Goal: Task Accomplishment & Management: Use online tool/utility

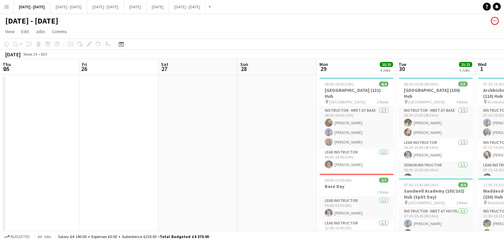
scroll to position [0, 261]
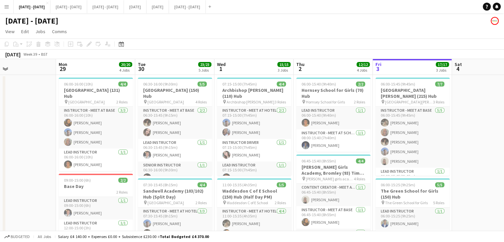
click at [318, 51] on div "[DATE] Week 39 • BST" at bounding box center [252, 54] width 504 height 9
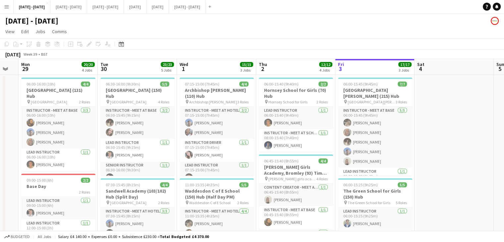
drag, startPoint x: 305, startPoint y: 68, endPoint x: 288, endPoint y: 69, distance: 16.9
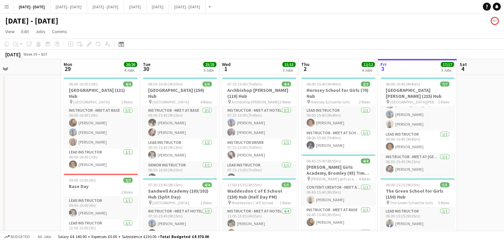
scroll to position [0, 229]
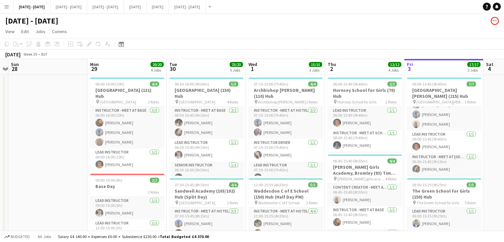
drag, startPoint x: 475, startPoint y: 145, endPoint x: 502, endPoint y: 147, distance: 26.9
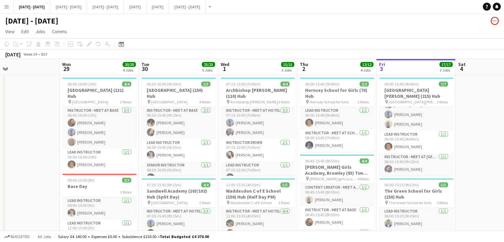
drag, startPoint x: 298, startPoint y: 70, endPoint x: 270, endPoint y: 68, distance: 28.2
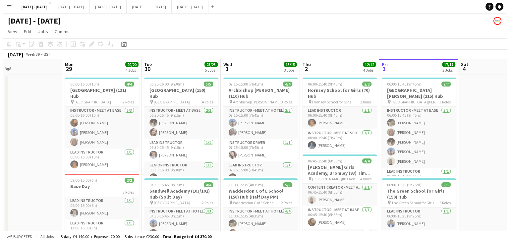
scroll to position [0, 0]
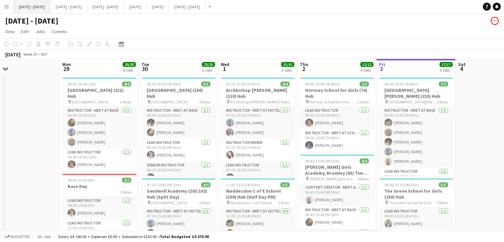
click at [47, 5] on button "[DATE] - [DATE] Close" at bounding box center [32, 6] width 37 height 13
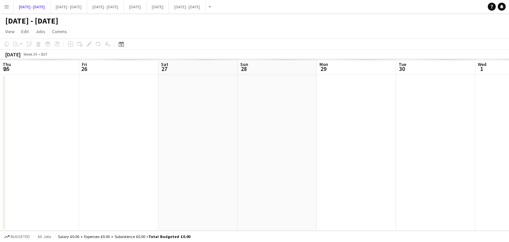
scroll to position [0, 257]
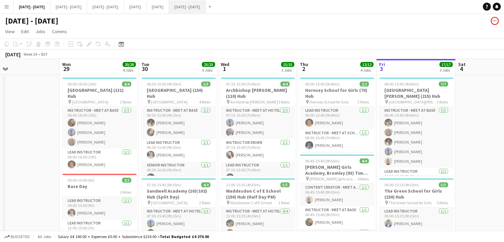
click at [206, 10] on button "[DATE] - [DATE] Close" at bounding box center [187, 6] width 37 height 13
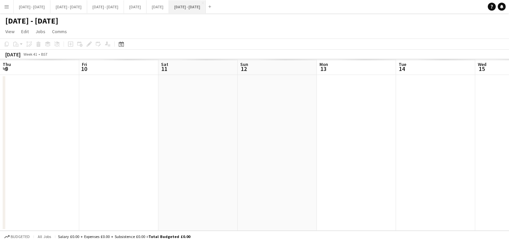
scroll to position [0, 270]
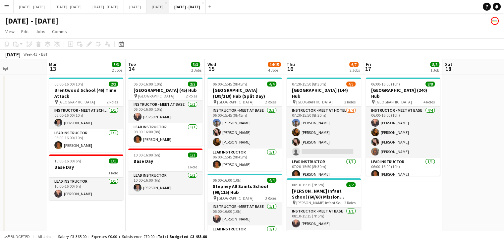
click at [169, 6] on button "[DATE] Close" at bounding box center [157, 6] width 23 height 13
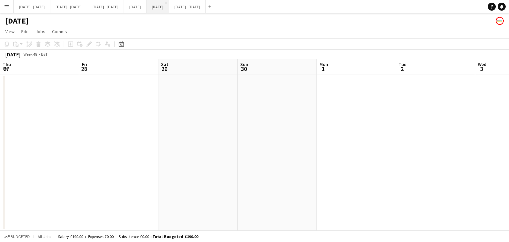
scroll to position [0, 174]
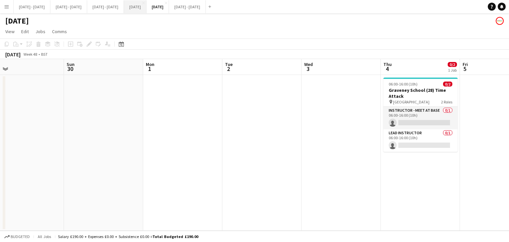
click at [146, 8] on button "[DATE] Close" at bounding box center [135, 6] width 23 height 13
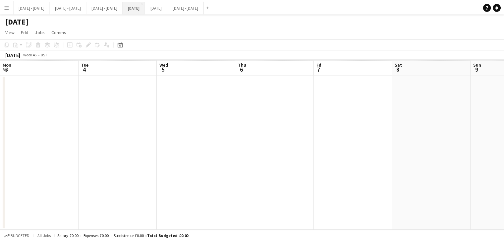
scroll to position [0, 167]
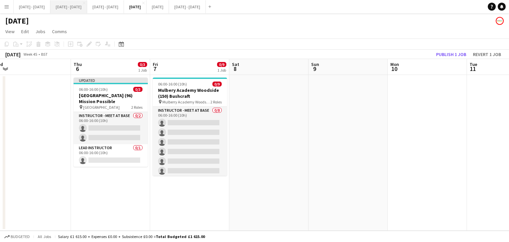
click at [86, 7] on button "[DATE] - [DATE] Close" at bounding box center [68, 6] width 37 height 13
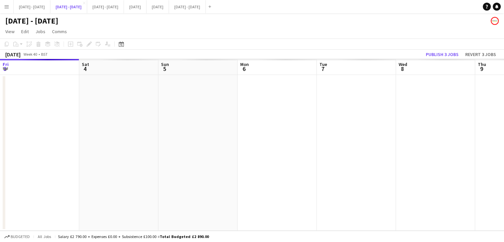
scroll to position [0, 179]
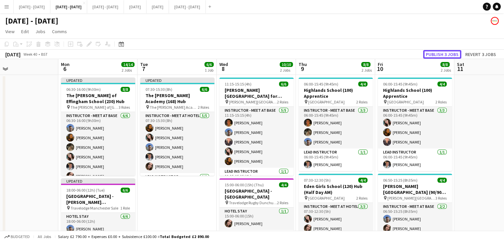
click at [447, 52] on button "Publish 3 jobs" at bounding box center [442, 54] width 38 height 9
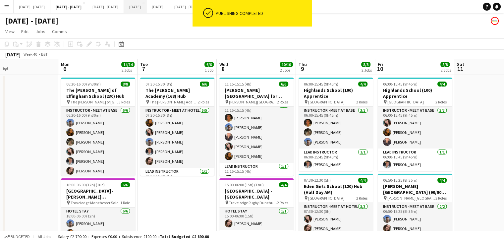
scroll to position [0, 0]
